Goal: Find specific page/section: Find specific page/section

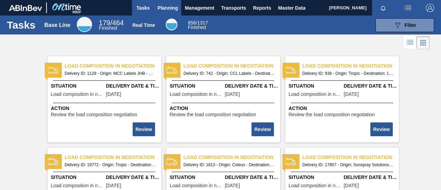
click at [164, 9] on span "Planning" at bounding box center [168, 8] width 20 height 8
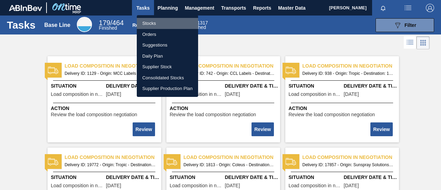
click at [153, 22] on li "Stocks" at bounding box center [167, 23] width 61 height 11
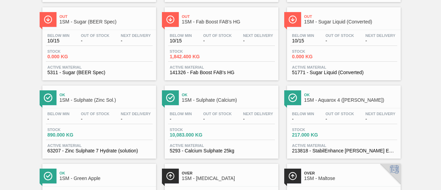
scroll to position [207, 0]
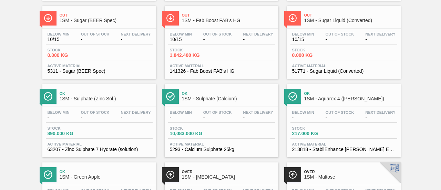
click at [326, 130] on span "Stock" at bounding box center [316, 128] width 48 height 4
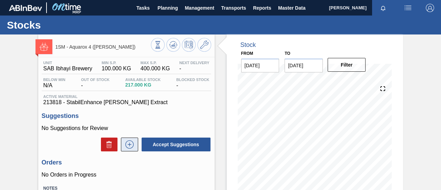
click at [131, 143] on icon at bounding box center [129, 144] width 11 height 8
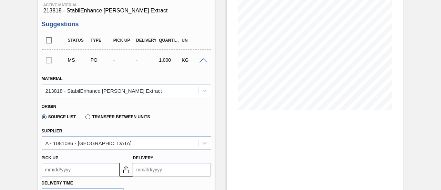
scroll to position [103, 0]
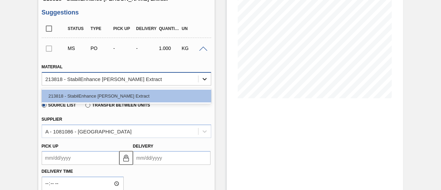
click at [204, 80] on icon at bounding box center [205, 79] width 4 height 2
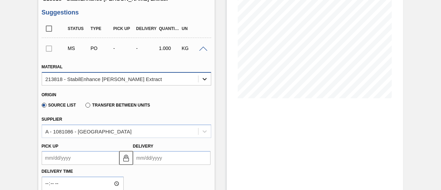
click at [204, 80] on icon at bounding box center [205, 79] width 4 height 2
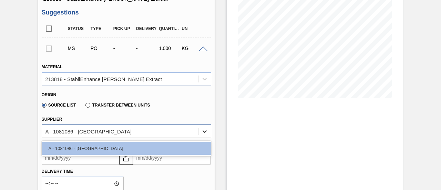
click at [199, 134] on div at bounding box center [205, 131] width 12 height 12
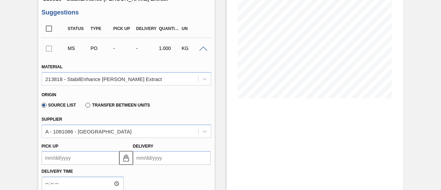
click at [193, 114] on div "Supplier A - 1081086 - [GEOGRAPHIC_DATA]" at bounding box center [126, 125] width 175 height 25
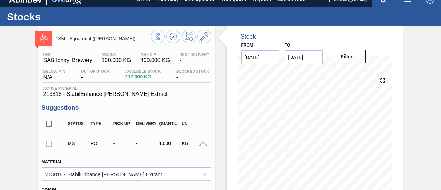
scroll to position [0, 0]
